Goal: Information Seeking & Learning: Learn about a topic

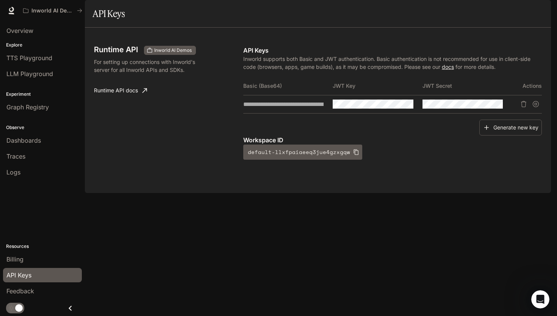
click at [451, 70] on link "docs" at bounding box center [447, 67] width 12 height 6
click at [318, 107] on icon "Copy Basic (Base64)" at bounding box center [316, 104] width 5 height 6
click at [26, 154] on div "Traces" at bounding box center [42, 156] width 72 height 9
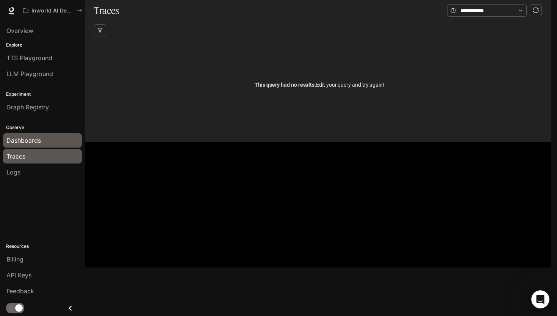
click at [49, 140] on div "Dashboards" at bounding box center [42, 140] width 72 height 9
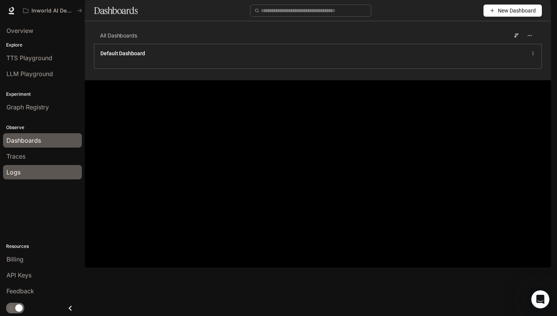
click at [39, 170] on div "Logs" at bounding box center [42, 172] width 72 height 9
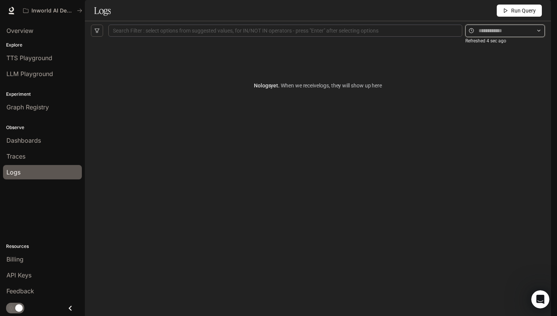
click at [478, 35] on input "text" at bounding box center [504, 31] width 53 height 8
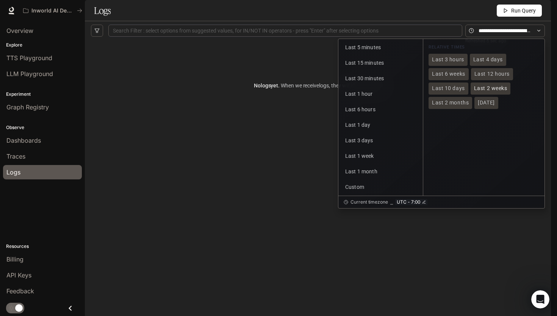
click at [490, 92] on span "Last 2 weeks" at bounding box center [490, 88] width 33 height 6
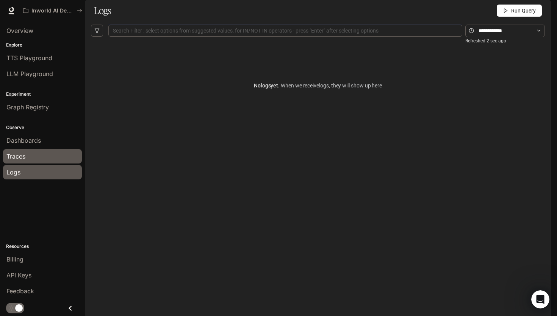
click at [30, 156] on div "Traces" at bounding box center [42, 156] width 72 height 9
